Goal: Task Accomplishment & Management: Use online tool/utility

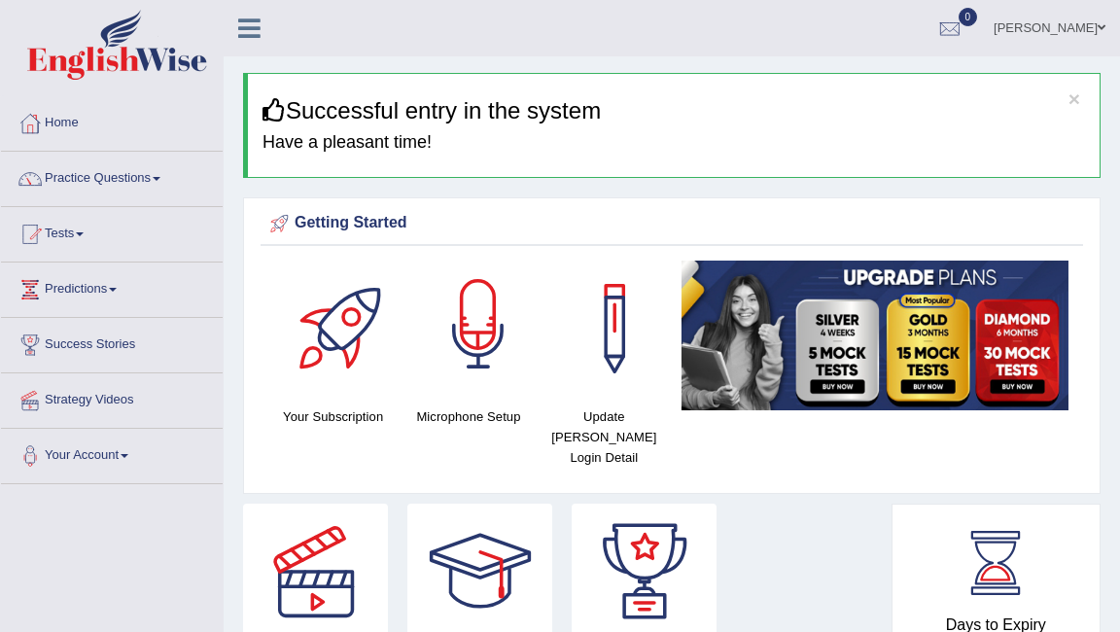
click at [486, 310] on div at bounding box center [478, 329] width 136 height 136
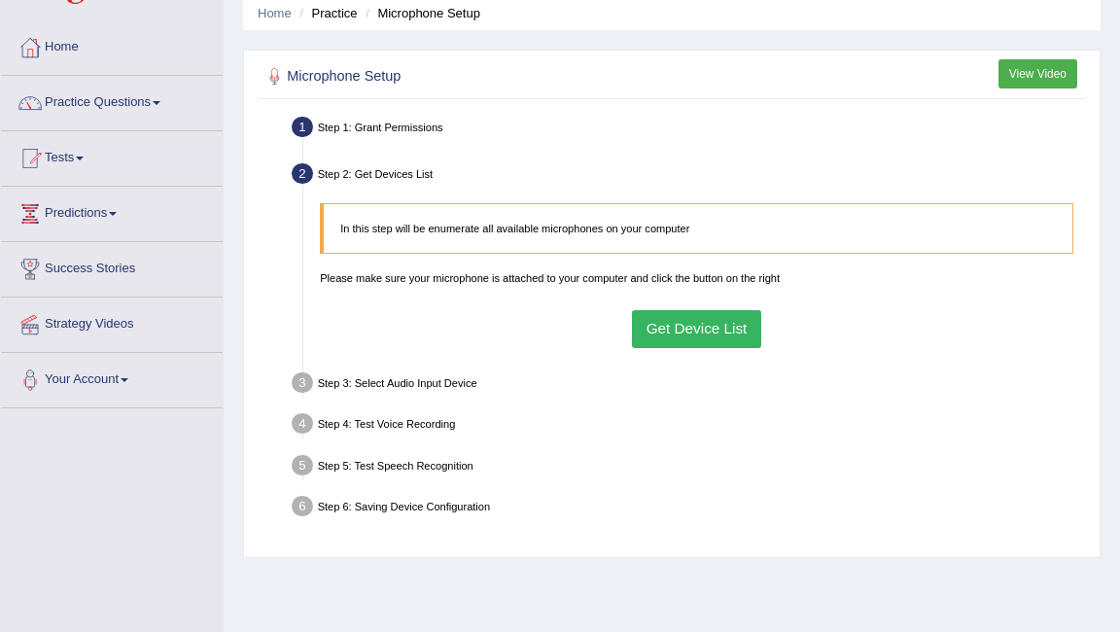
click at [691, 322] on button "Get Device List" at bounding box center [696, 329] width 129 height 38
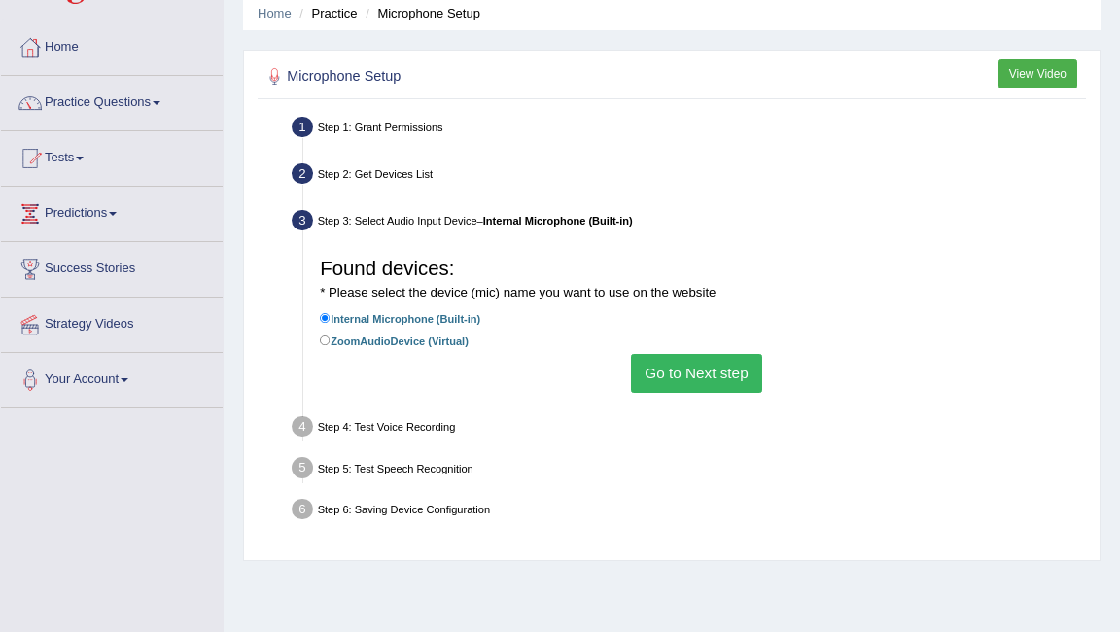
click at [686, 377] on button "Go to Next step" at bounding box center [696, 373] width 131 height 38
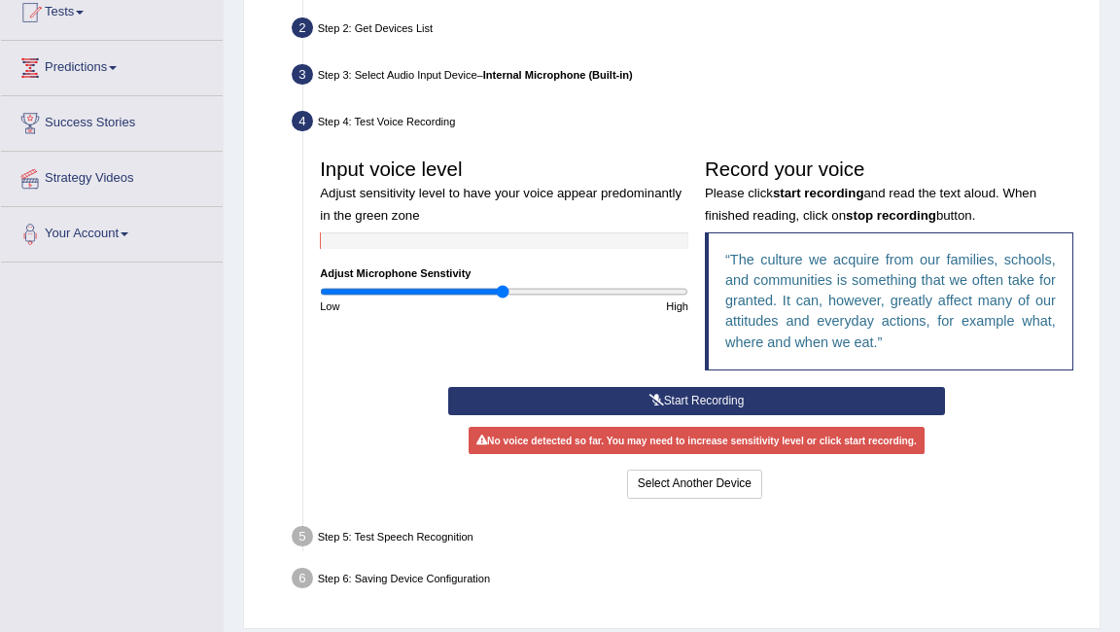
scroll to position [230, 0]
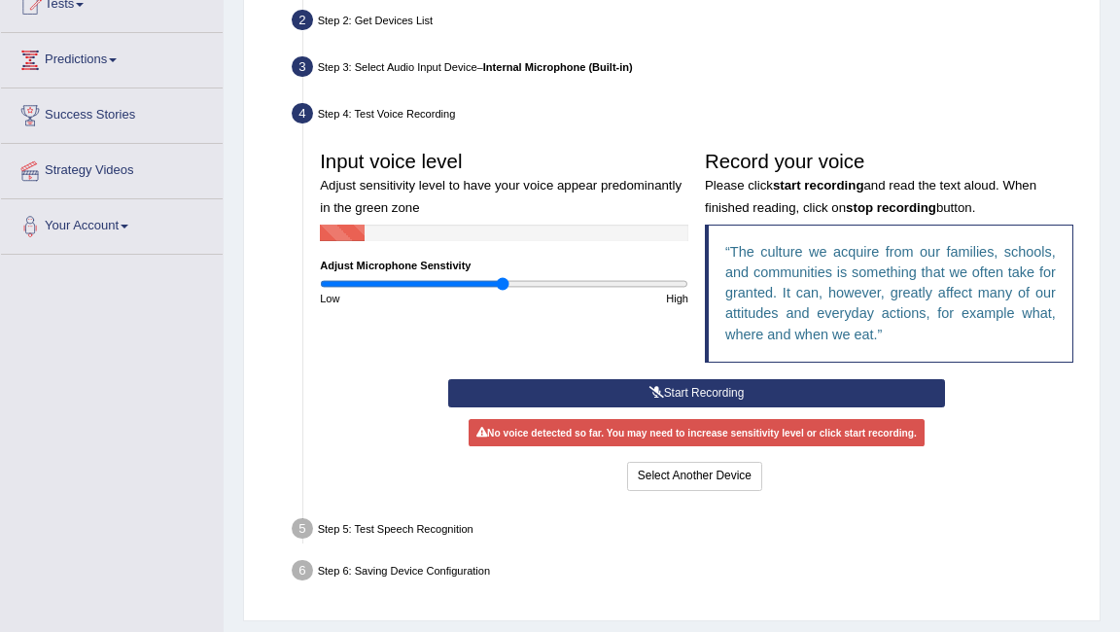
click at [637, 388] on button "Start Recording" at bounding box center [696, 393] width 497 height 28
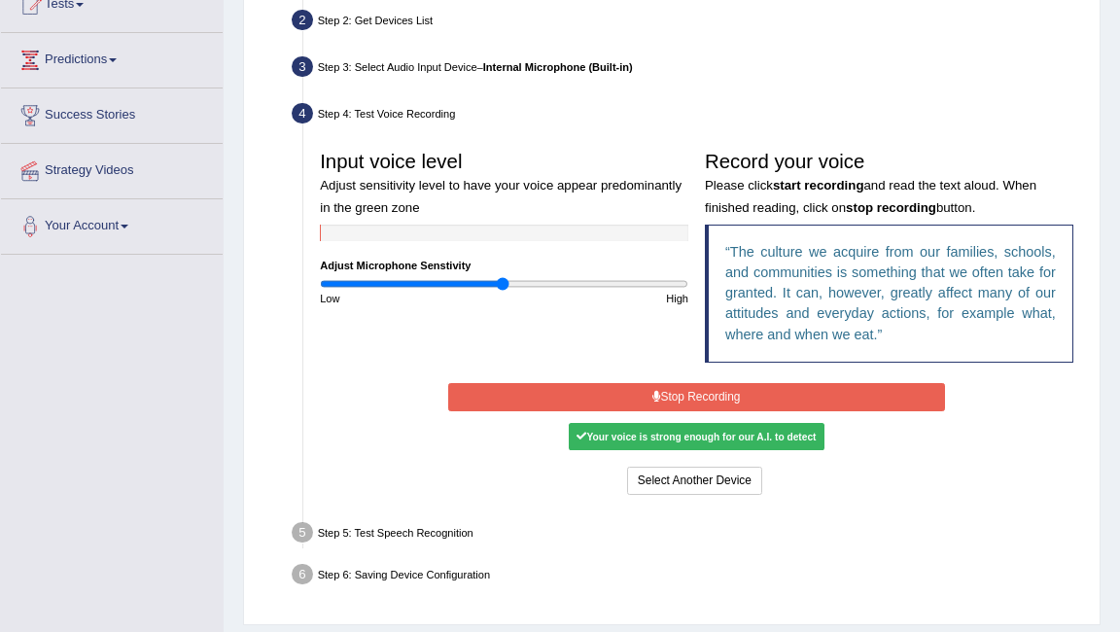
click at [641, 391] on button "Stop Recording" at bounding box center [696, 397] width 497 height 28
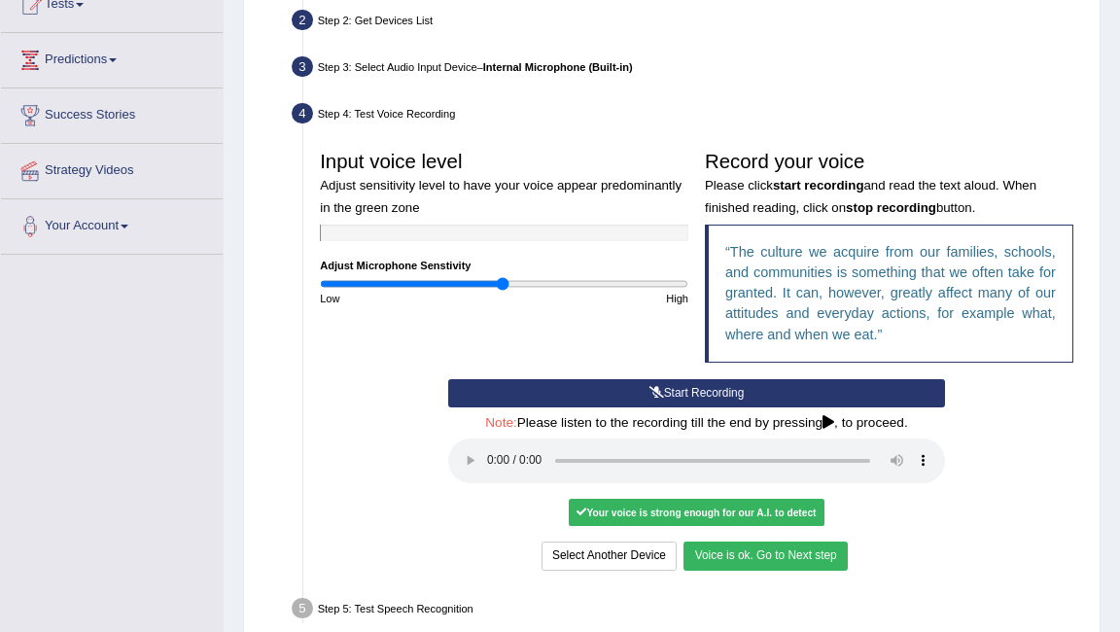
scroll to position [0, 0]
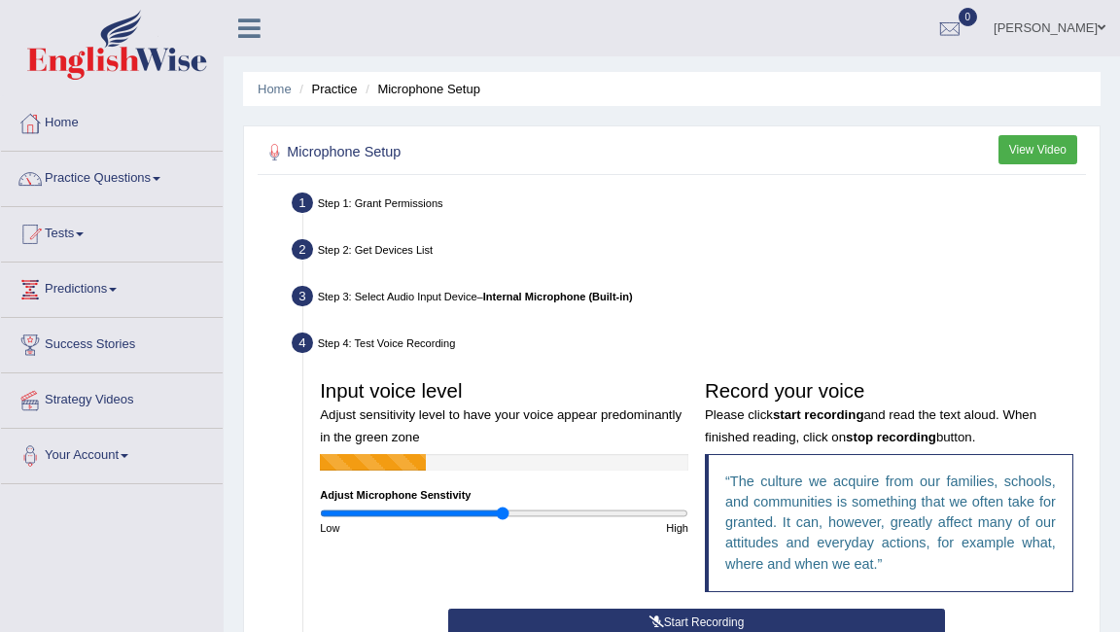
click at [101, 60] on img at bounding box center [117, 45] width 180 height 70
